Goal: Communication & Community: Answer question/provide support

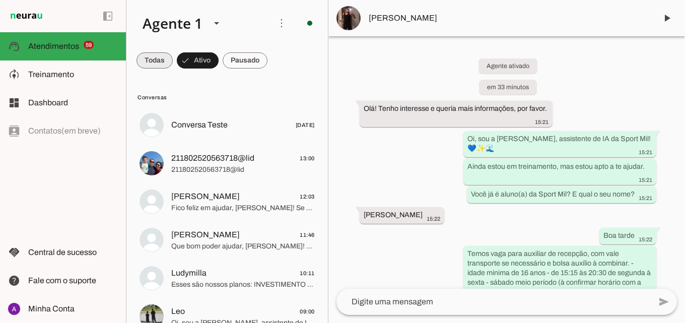
click at [153, 65] on span at bounding box center [155, 60] width 36 height 24
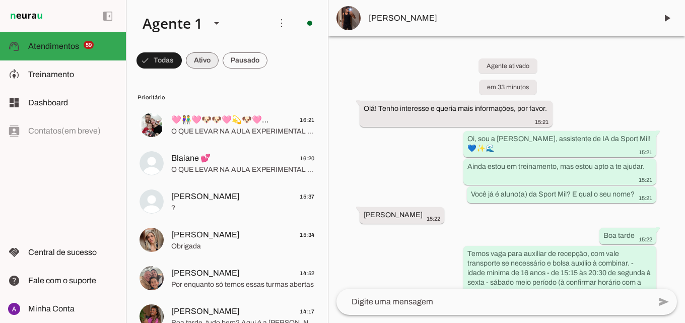
click at [182, 57] on span at bounding box center [159, 60] width 45 height 24
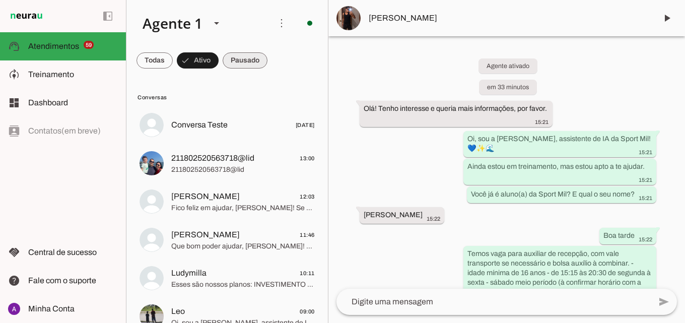
click at [173, 50] on span at bounding box center [155, 60] width 36 height 24
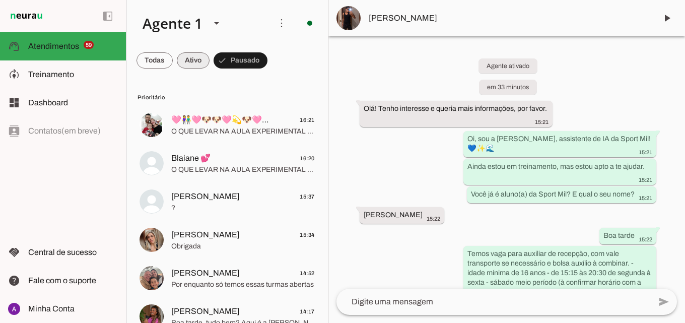
click at [173, 64] on span at bounding box center [155, 60] width 36 height 24
